Goal: Task Accomplishment & Management: Complete application form

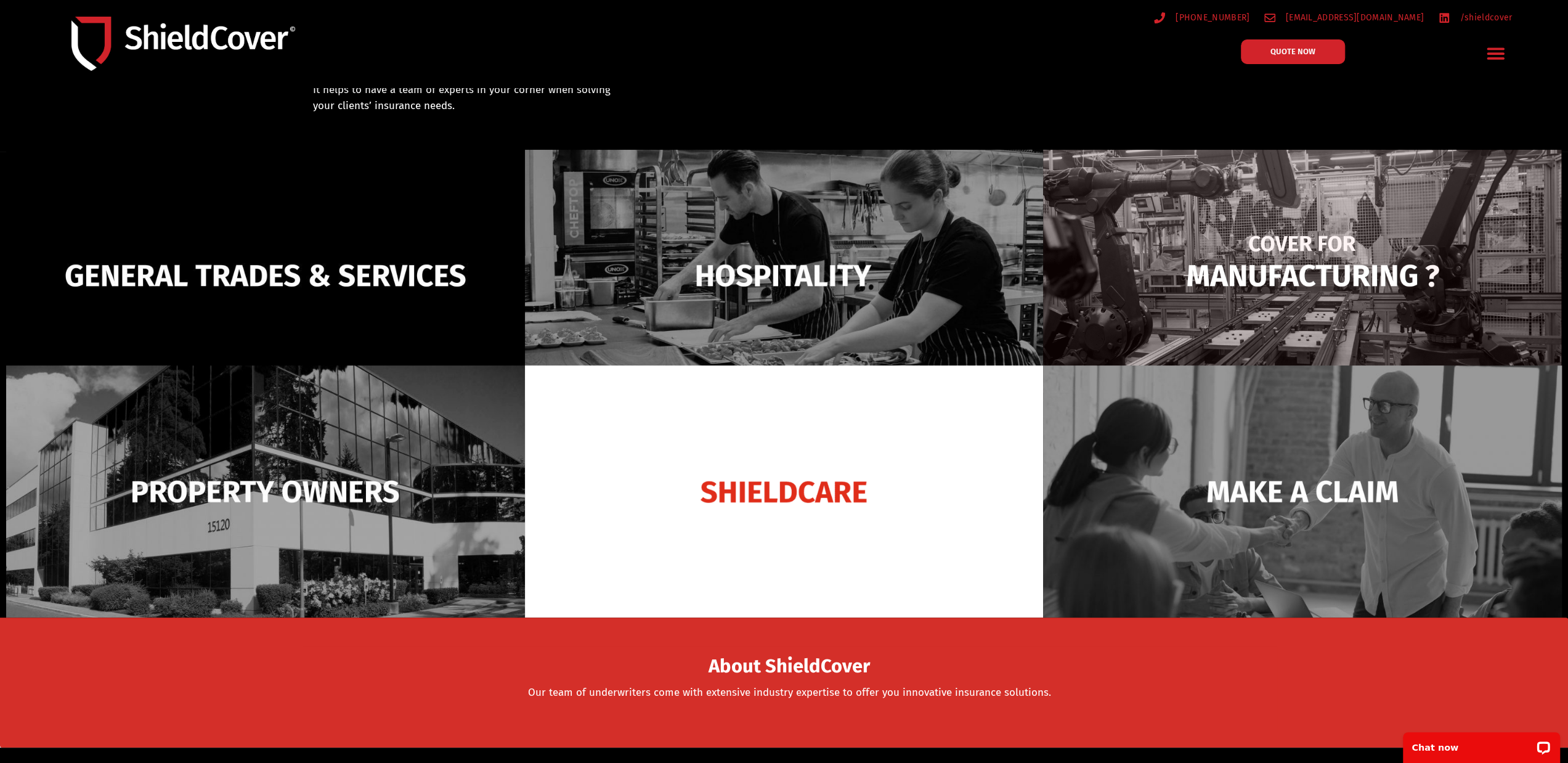
scroll to position [62, 0]
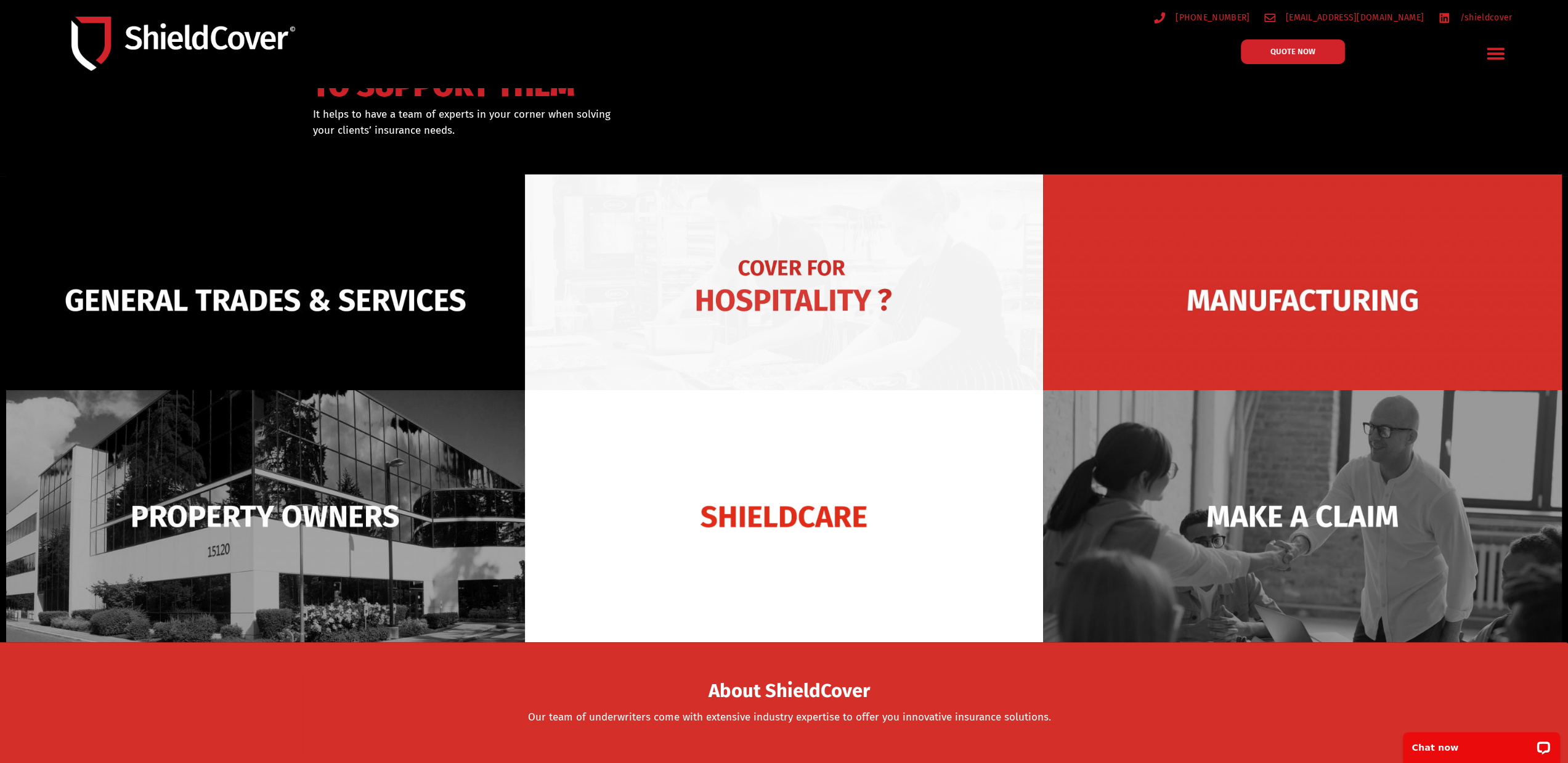
click at [807, 270] on img at bounding box center [784, 300] width 518 height 251
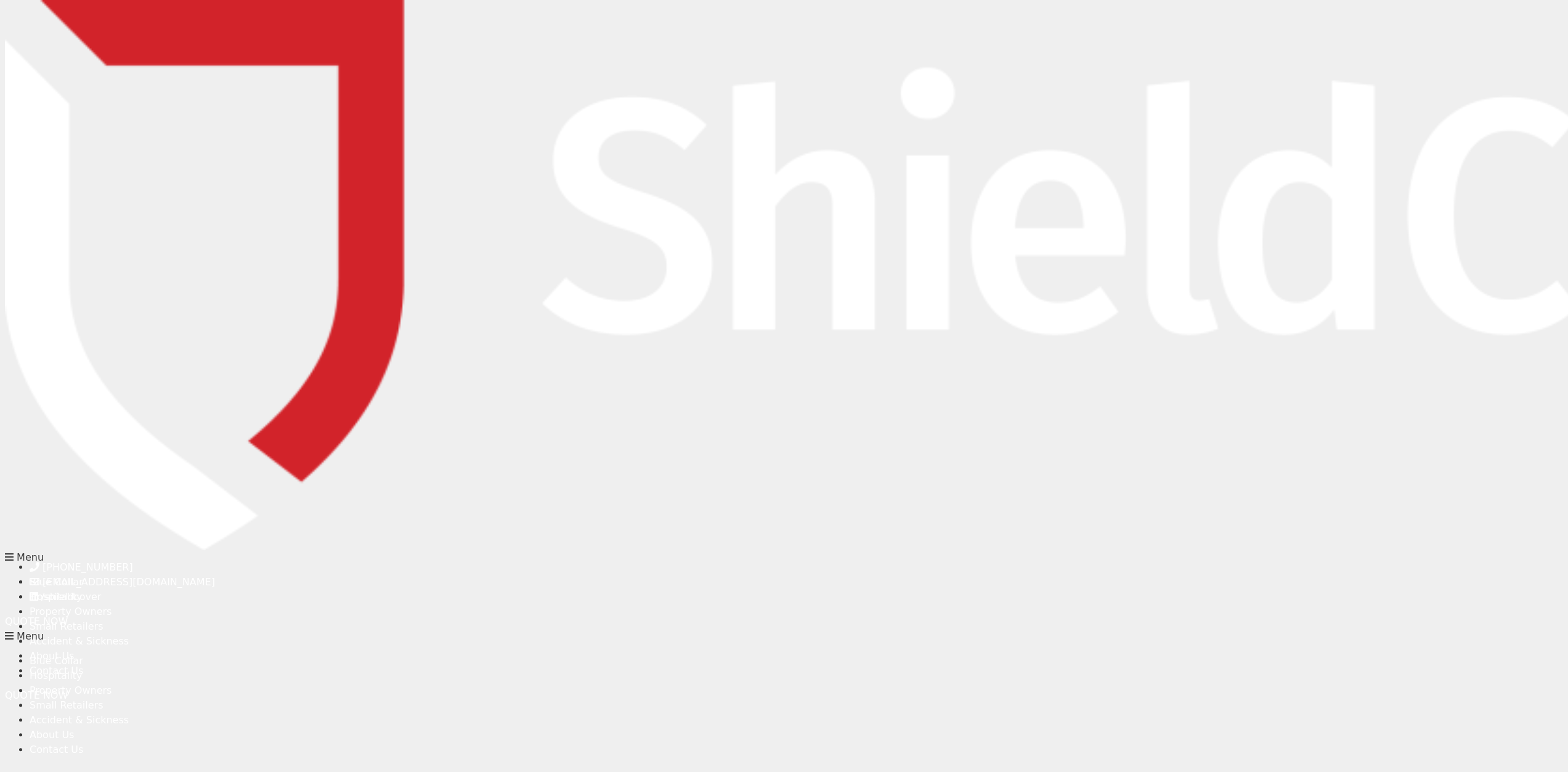
type input "[PERSON_NAME]"
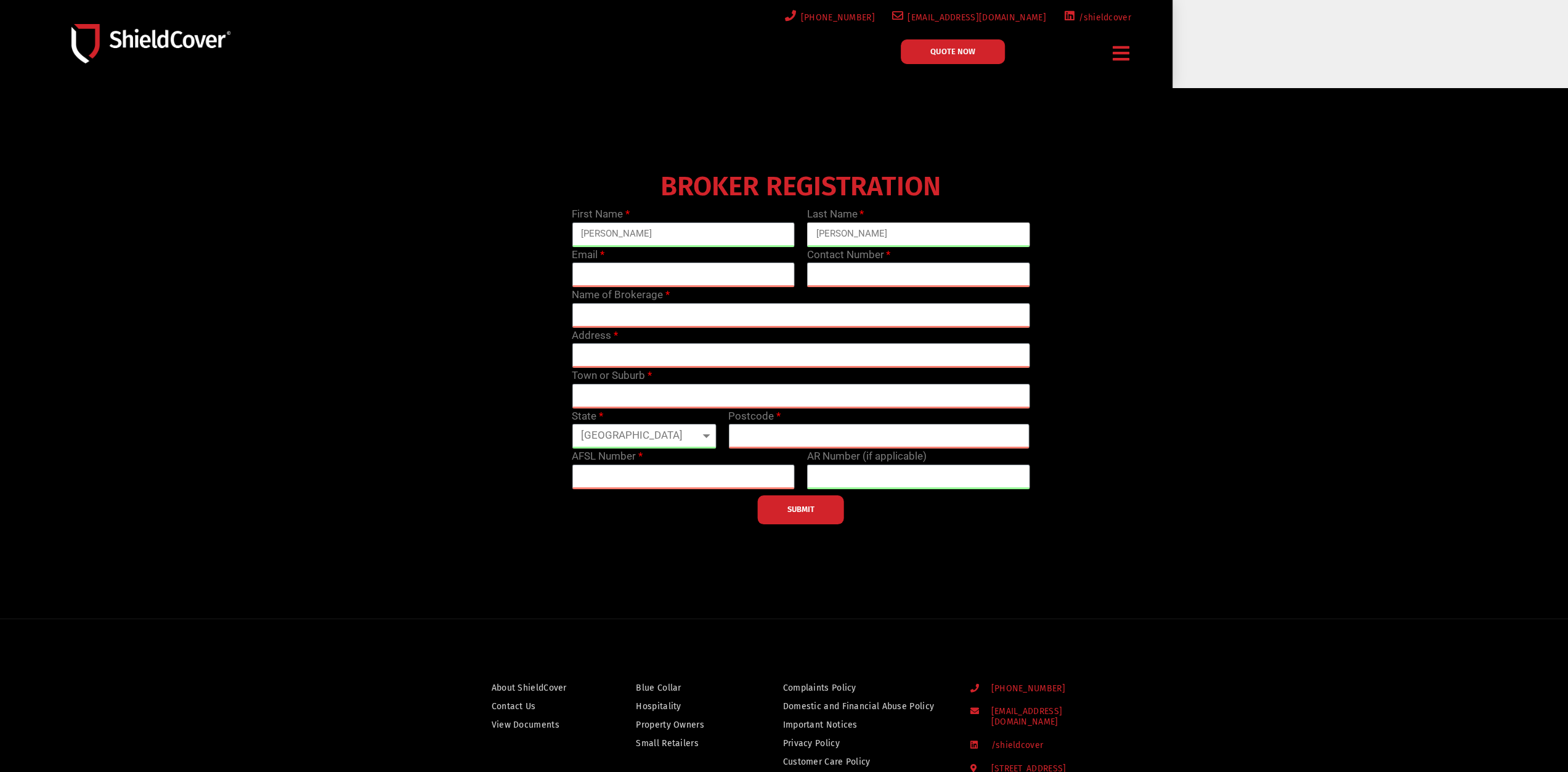
type input "[PERSON_NAME]"
type input "[PERSON_NAME][EMAIL_ADDRESS][PERSON_NAME][DOMAIN_NAME]"
type input "08 62886040"
click at [655, 313] on input "text" at bounding box center [800, 316] width 458 height 24
type input "GPI Insurance Partners Pty Ltd"
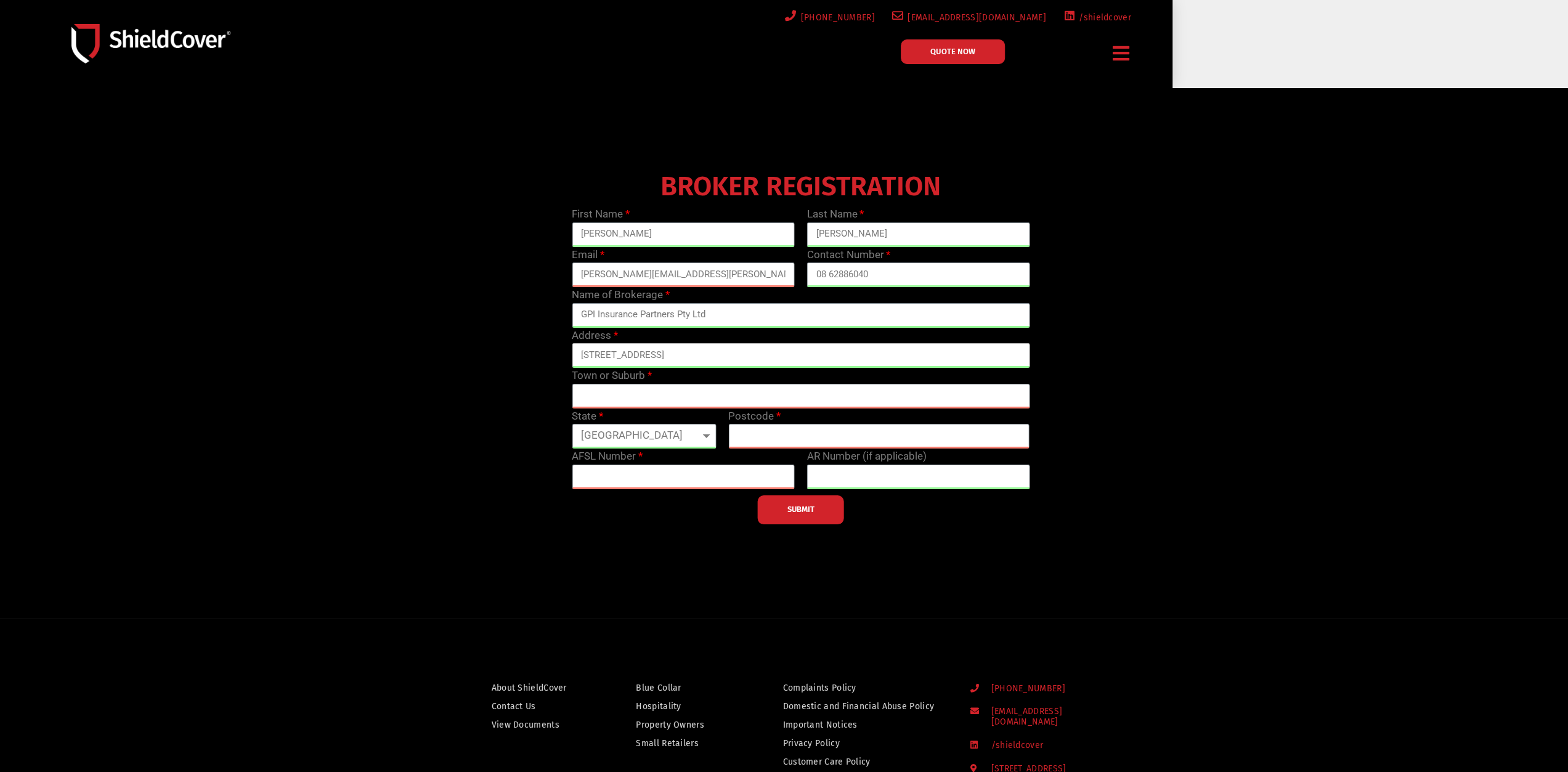
type input "[STREET_ADDRESS]"
type input "[GEOGRAPHIC_DATA]"
click at [658, 434] on select "[GEOGRAPHIC_DATA] [GEOGRAPHIC_DATA] [GEOGRAPHIC_DATA] [GEOGRAPHIC_DATA] [GEOGRA…" at bounding box center [643, 436] width 144 height 24
select select "WA"
click at [572, 424] on select "[GEOGRAPHIC_DATA] [GEOGRAPHIC_DATA] [GEOGRAPHIC_DATA] [GEOGRAPHIC_DATA] [GEOGRA…" at bounding box center [643, 436] width 144 height 24
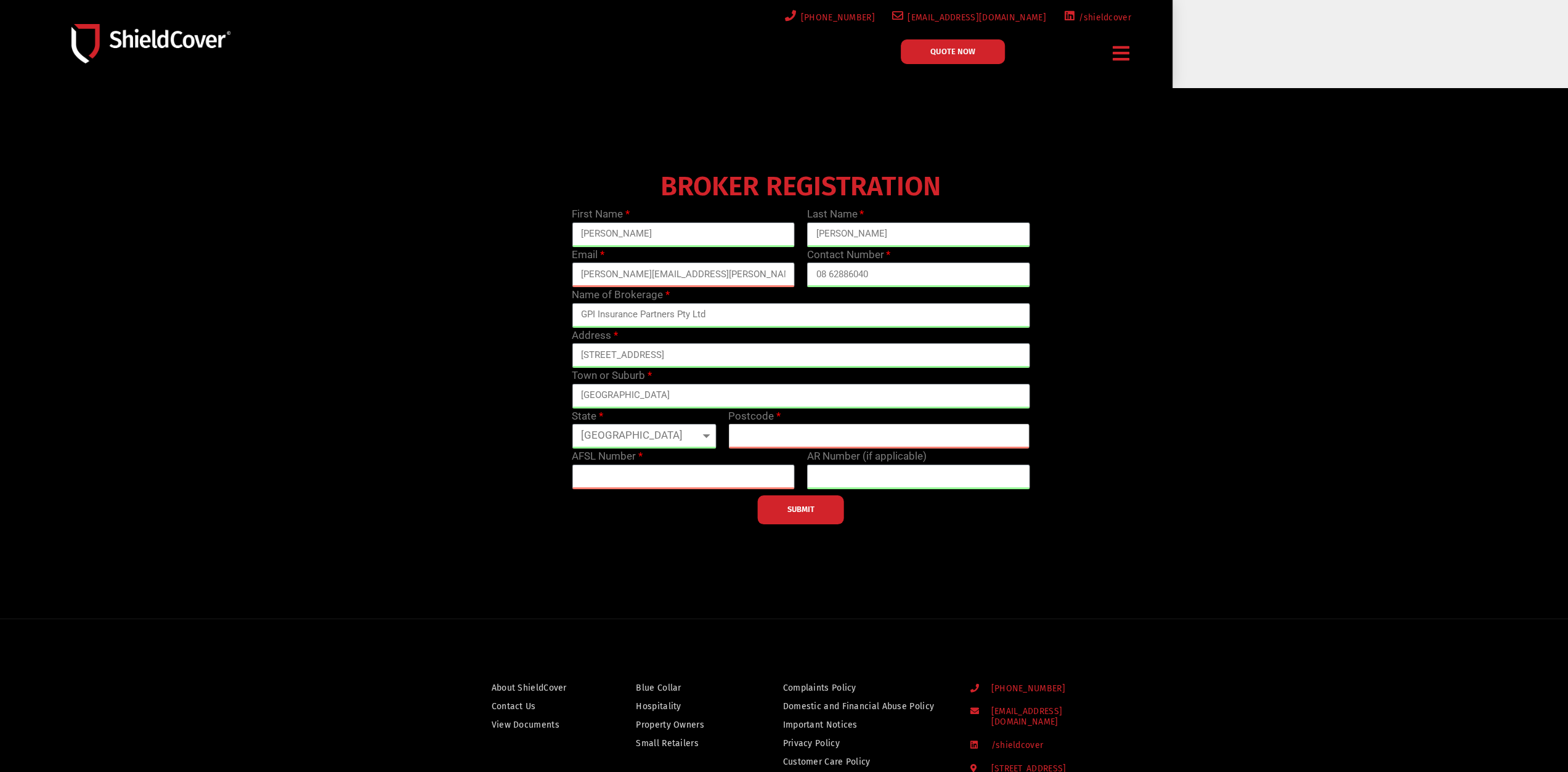
click at [756, 428] on input "text" at bounding box center [879, 436] width 302 height 24
type input "6005"
click at [721, 479] on input "text" at bounding box center [683, 476] width 223 height 24
click at [1236, 230] on div "BROKER REGISTRATION First Name Tracy Last Name Hobbs Email tracy.hobbs@gpip.com…" at bounding box center [800, 345] width 940 height 358
click at [607, 475] on input "text" at bounding box center [683, 476] width 223 height 24
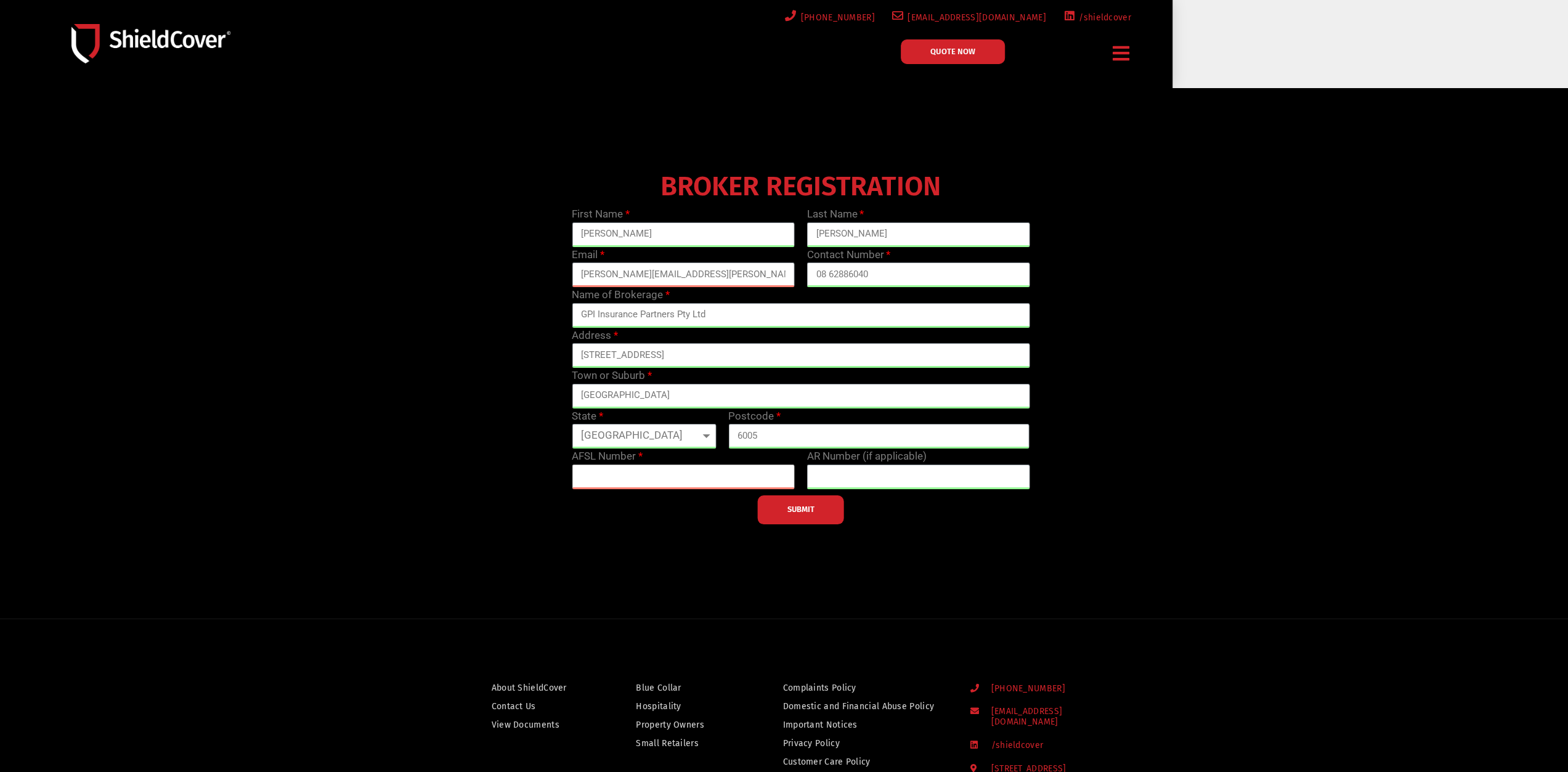
click at [652, 476] on input "text" at bounding box center [683, 476] width 223 height 24
type input "460382"
click at [839, 481] on input "text" at bounding box center [918, 476] width 223 height 24
type input "252078"
click at [805, 511] on span "SUBMIT" at bounding box center [800, 509] width 27 height 3
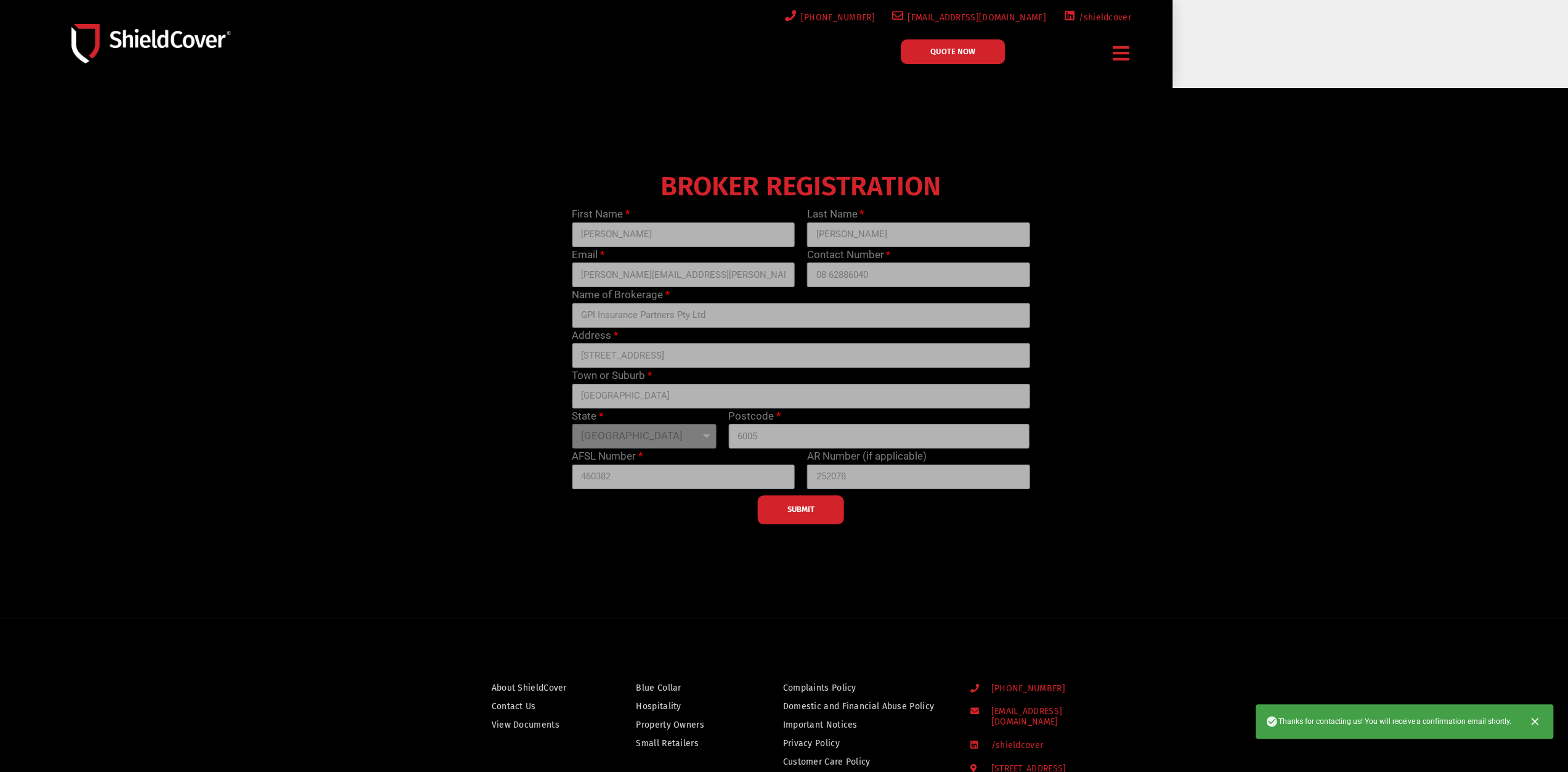
click at [1076, 140] on div at bounding box center [784, 353] width 1568 height 530
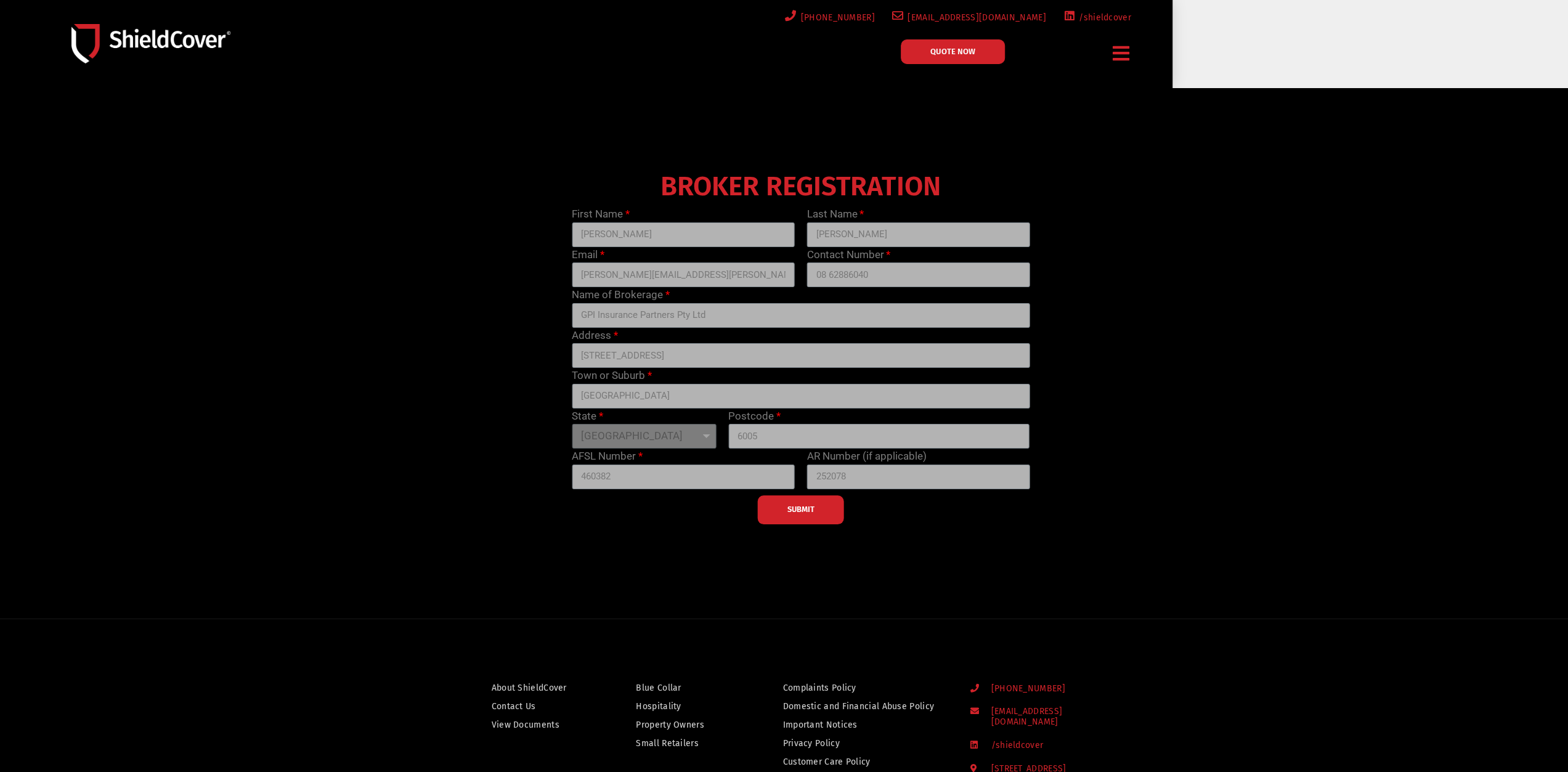
click at [968, 51] on span "QUOTE NOW" at bounding box center [953, 51] width 45 height 8
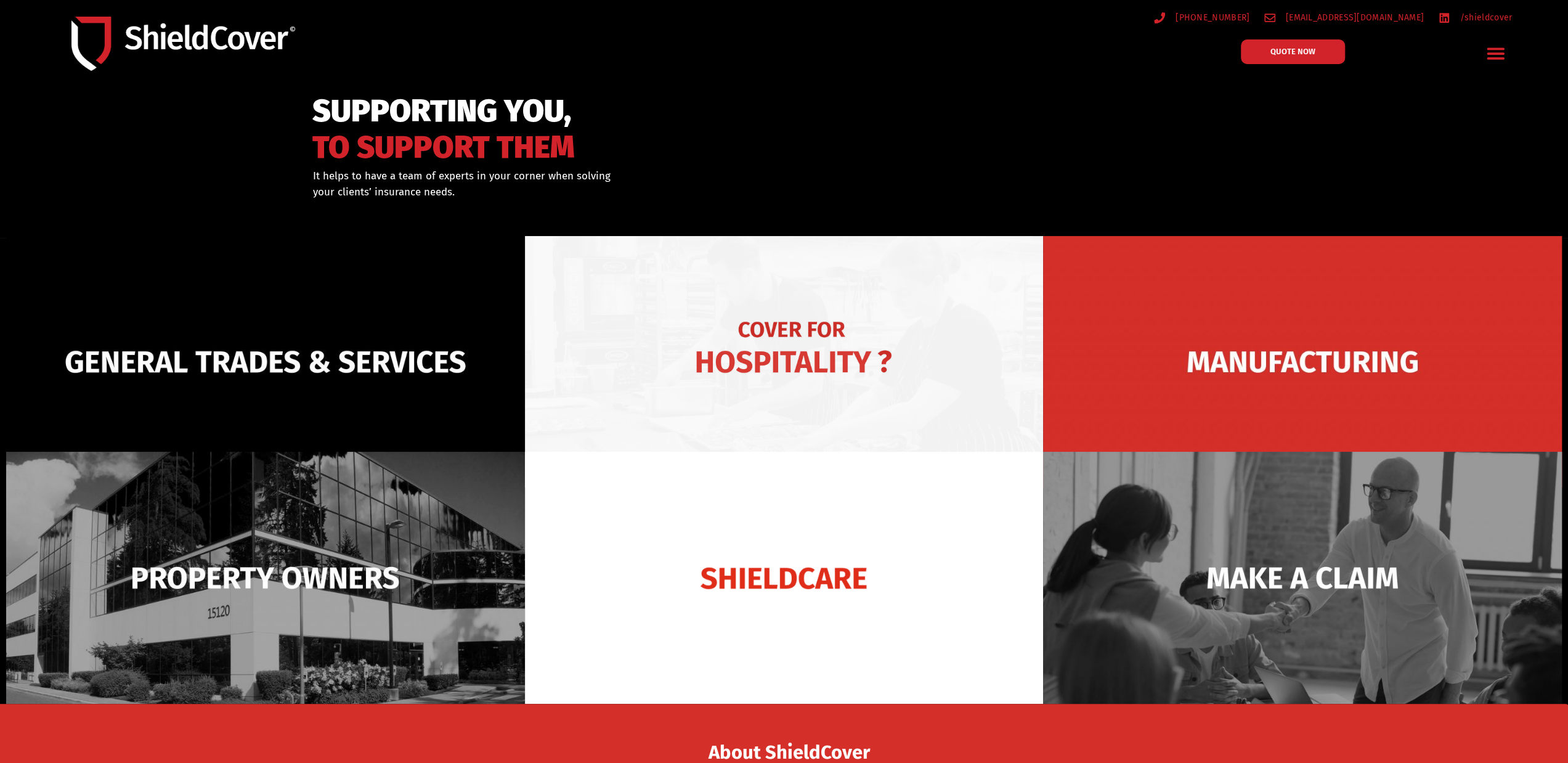
click at [838, 343] on img at bounding box center [784, 361] width 518 height 251
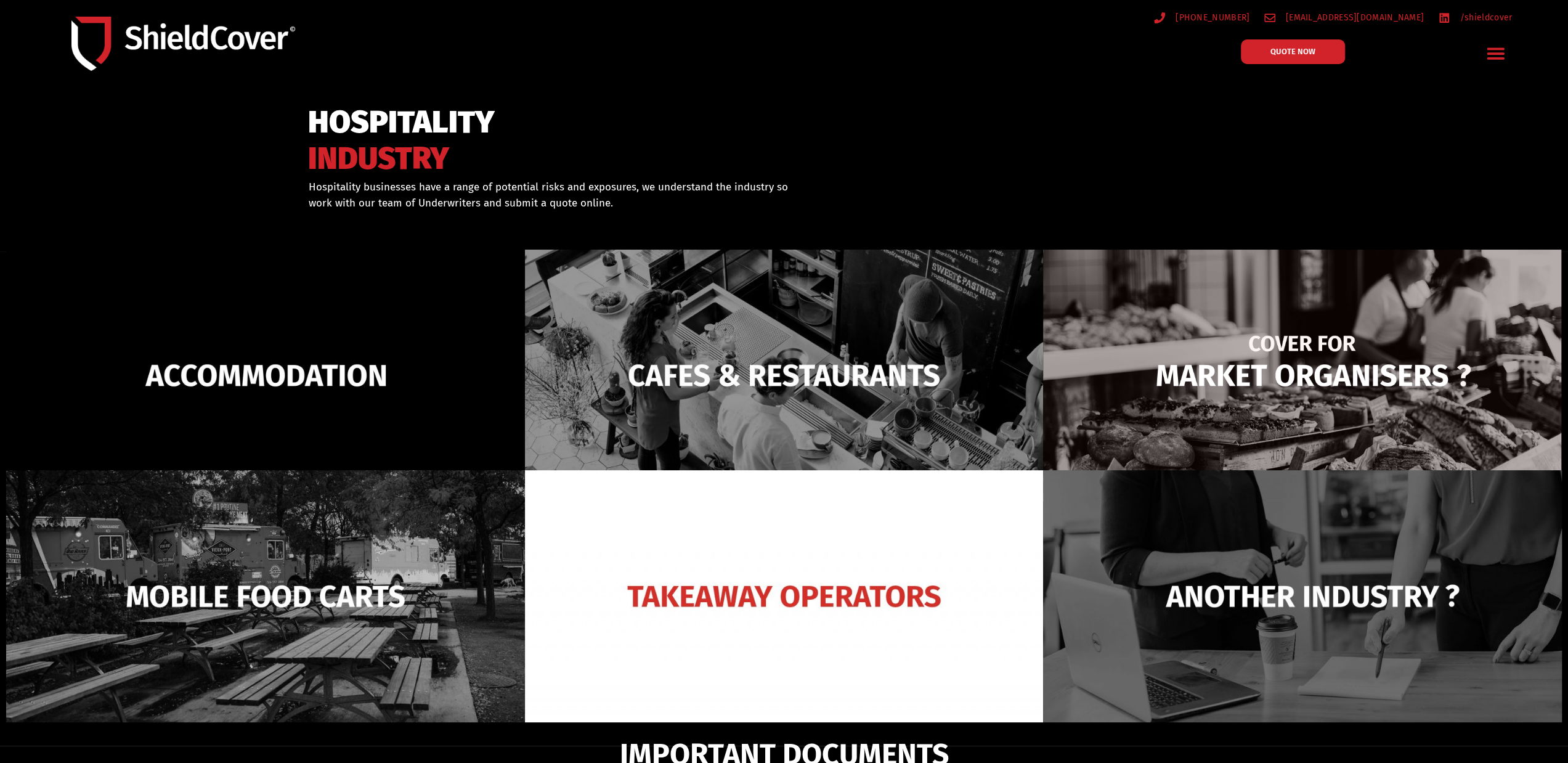
click at [1312, 339] on img at bounding box center [1302, 374] width 518 height 251
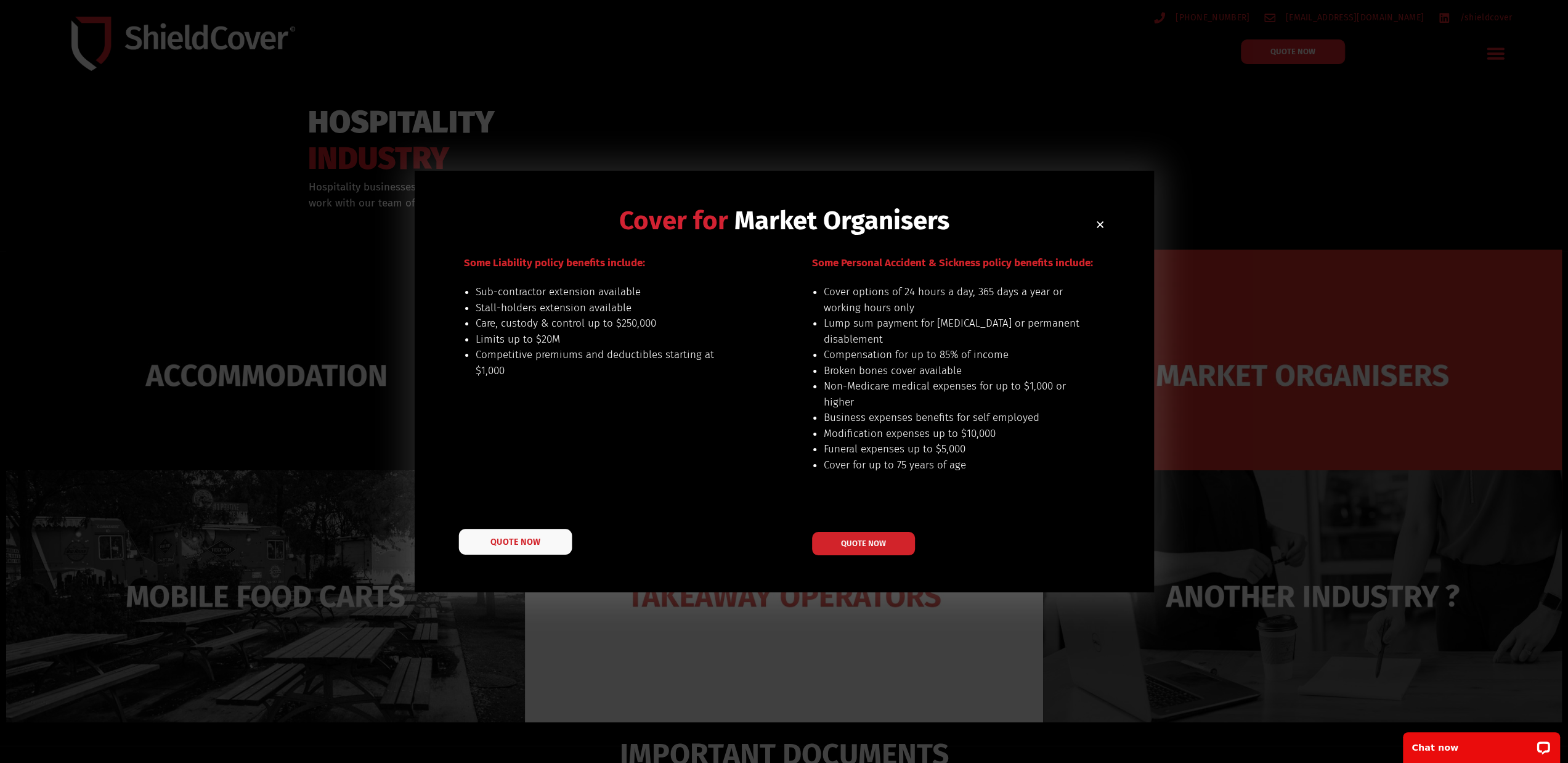
click at [493, 541] on span "QUOTE NOW" at bounding box center [515, 541] width 49 height 8
